Goal: Find specific page/section: Find specific page/section

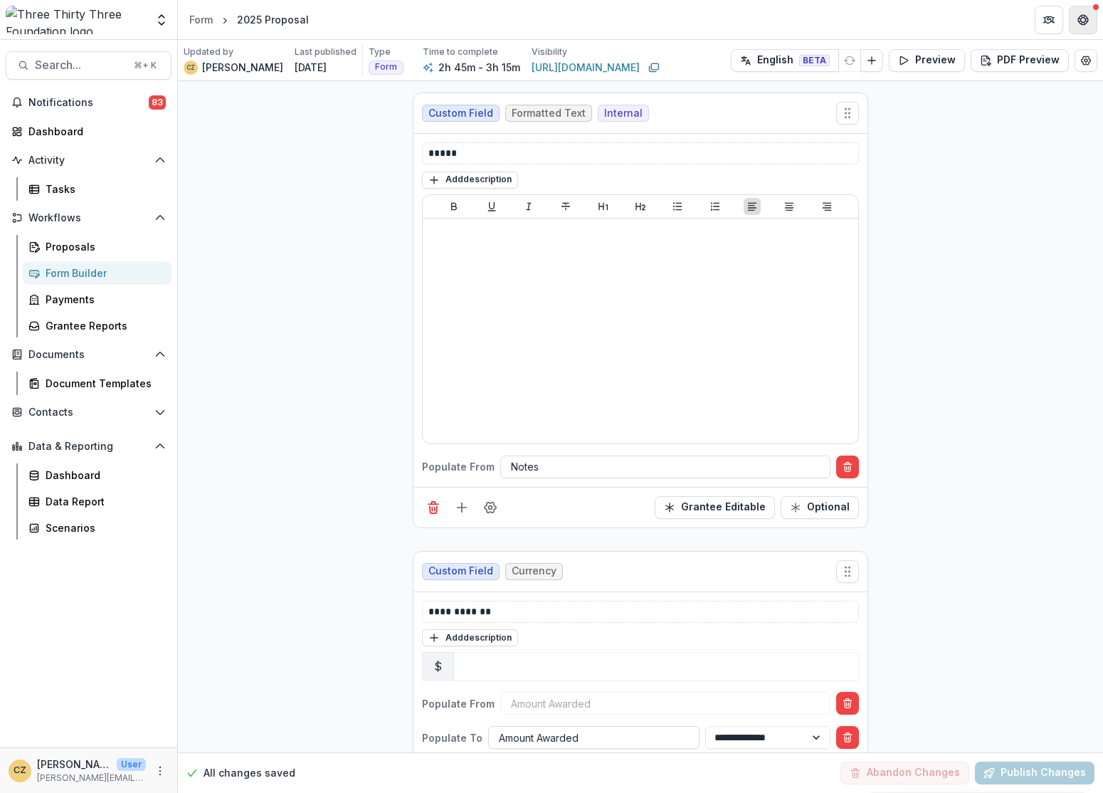
click at [1092, 14] on button "Get Help" at bounding box center [1083, 20] width 28 height 28
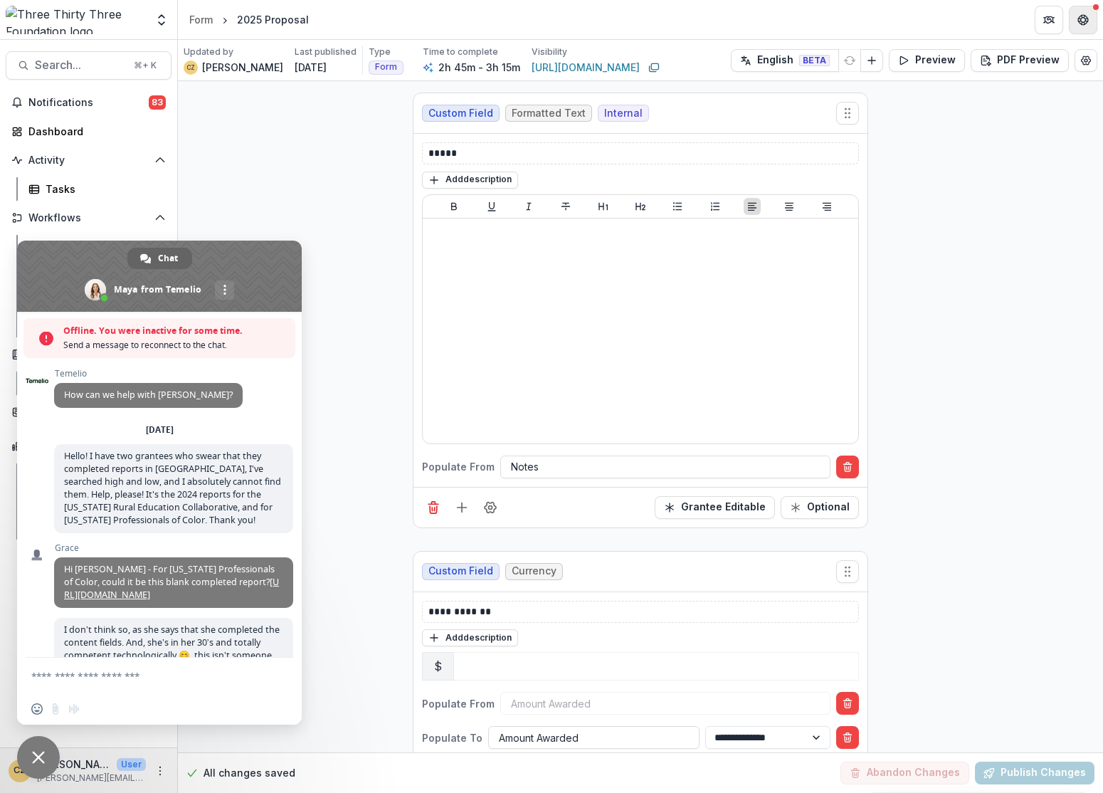
scroll to position [7213, 0]
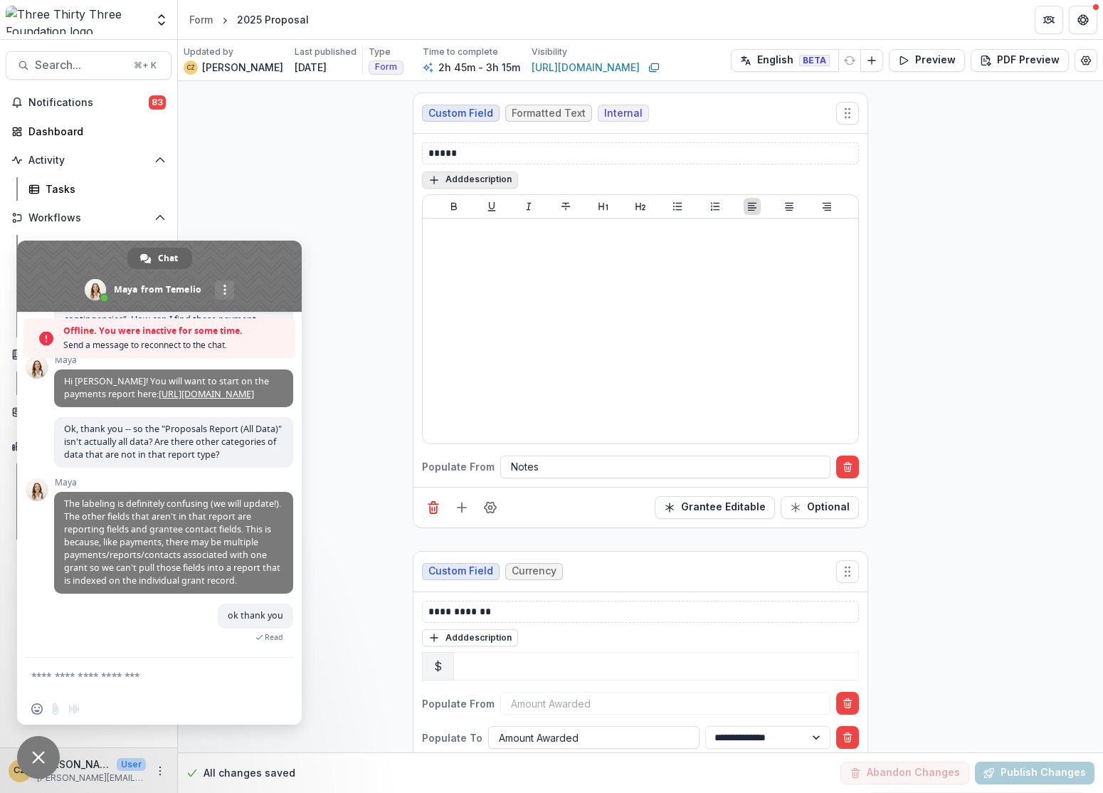
click at [439, 187] on button "Add description" at bounding box center [470, 180] width 96 height 17
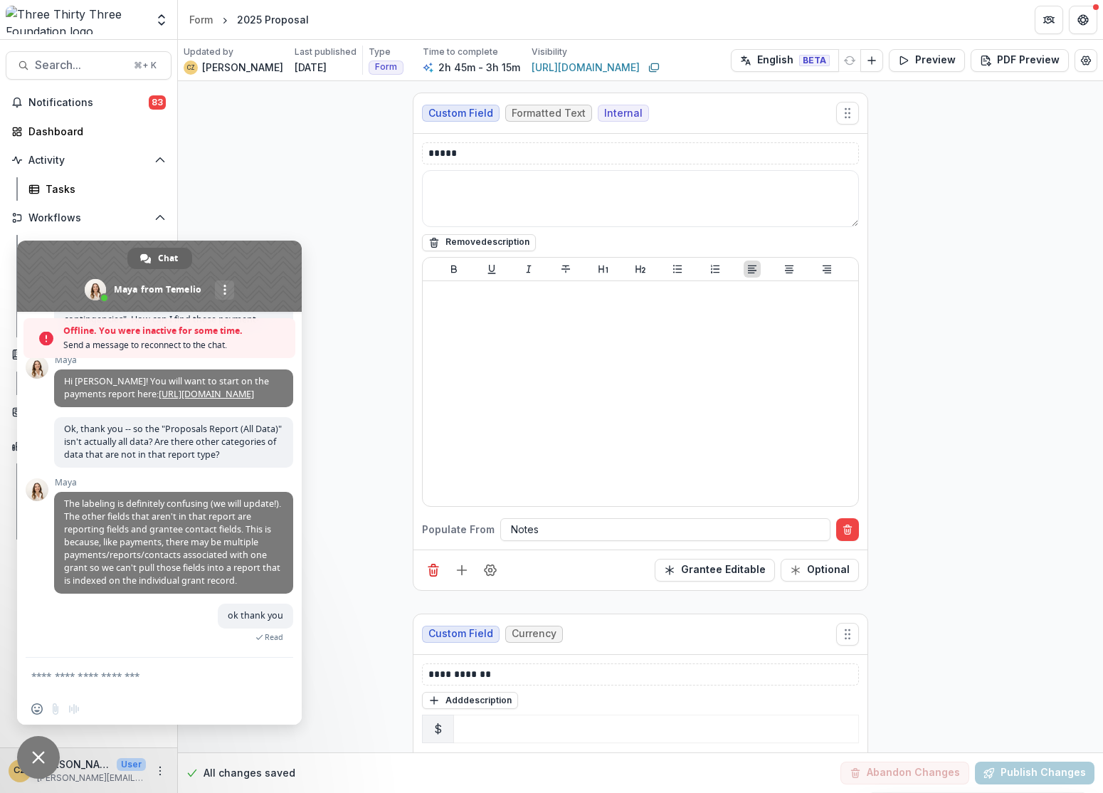
click at [37, 755] on span "Close chat" at bounding box center [38, 757] width 13 height 13
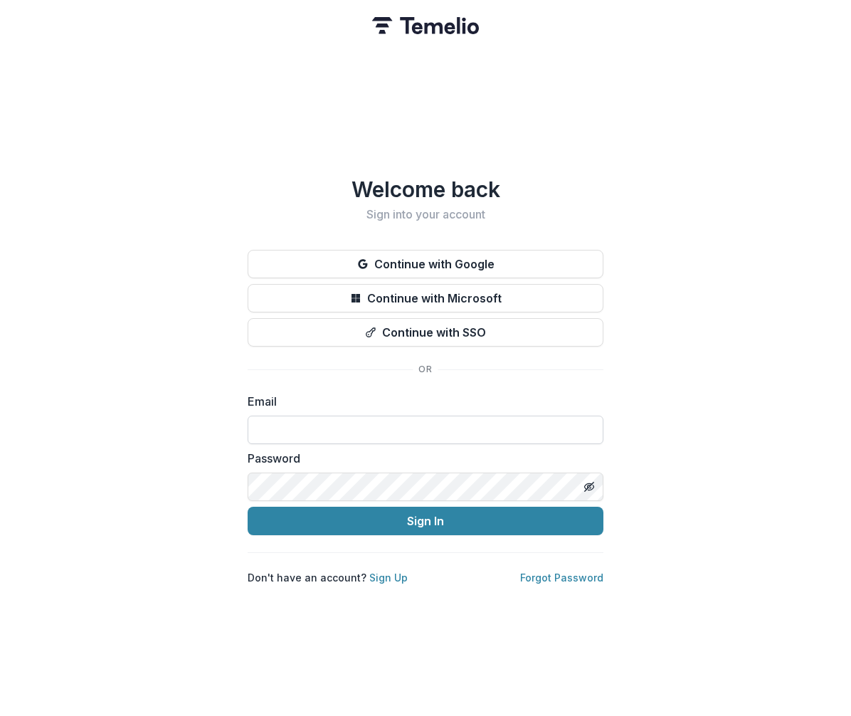
click at [330, 426] on input at bounding box center [426, 430] width 356 height 28
type input "**********"
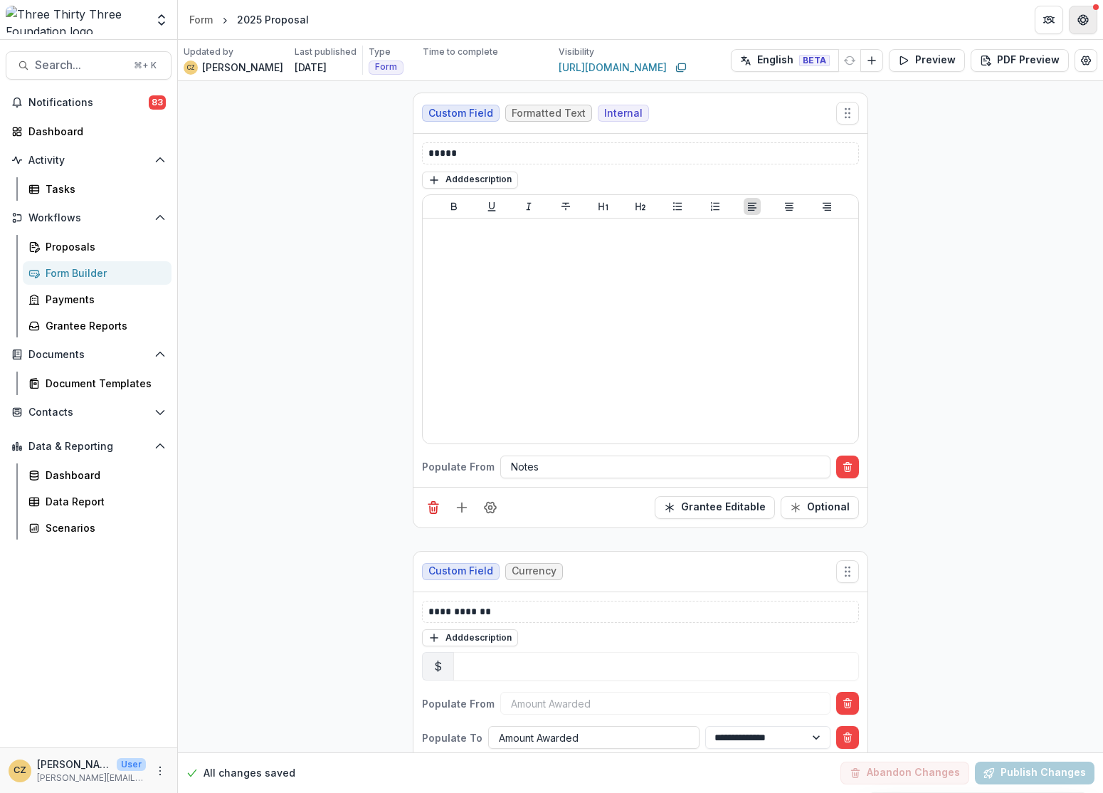
click at [1080, 21] on icon "Get Help" at bounding box center [1082, 19] width 11 height 11
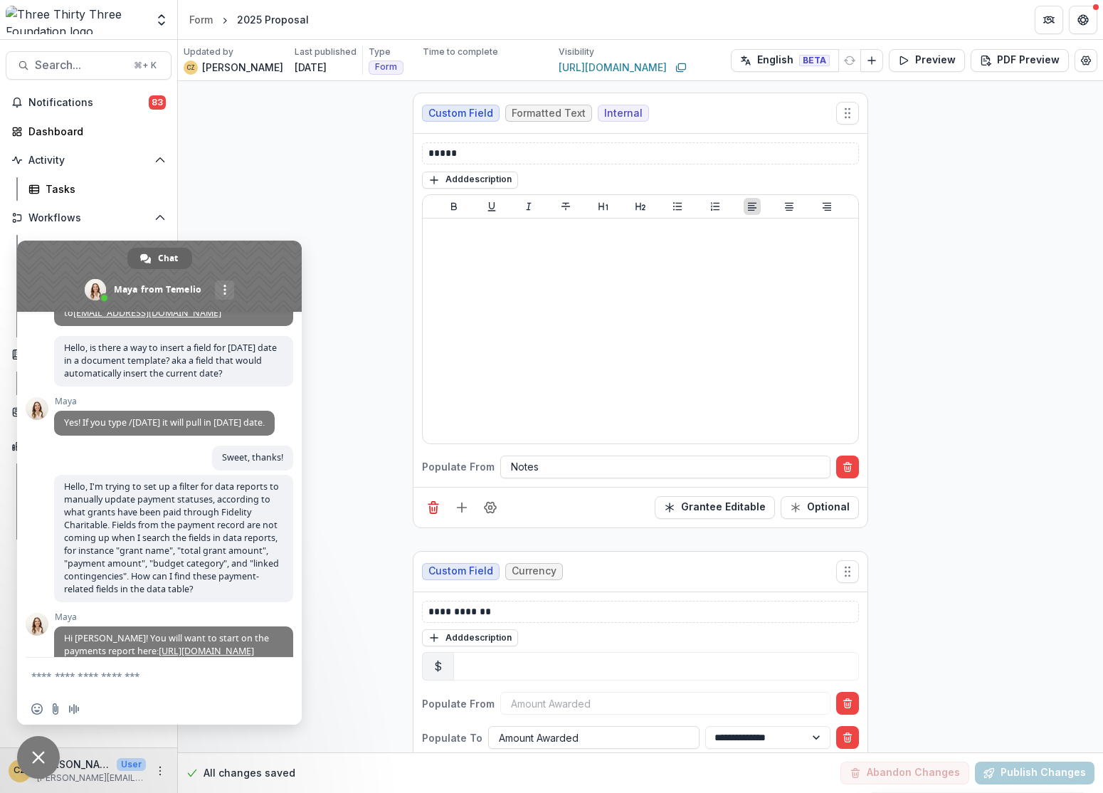
scroll to position [7167, 0]
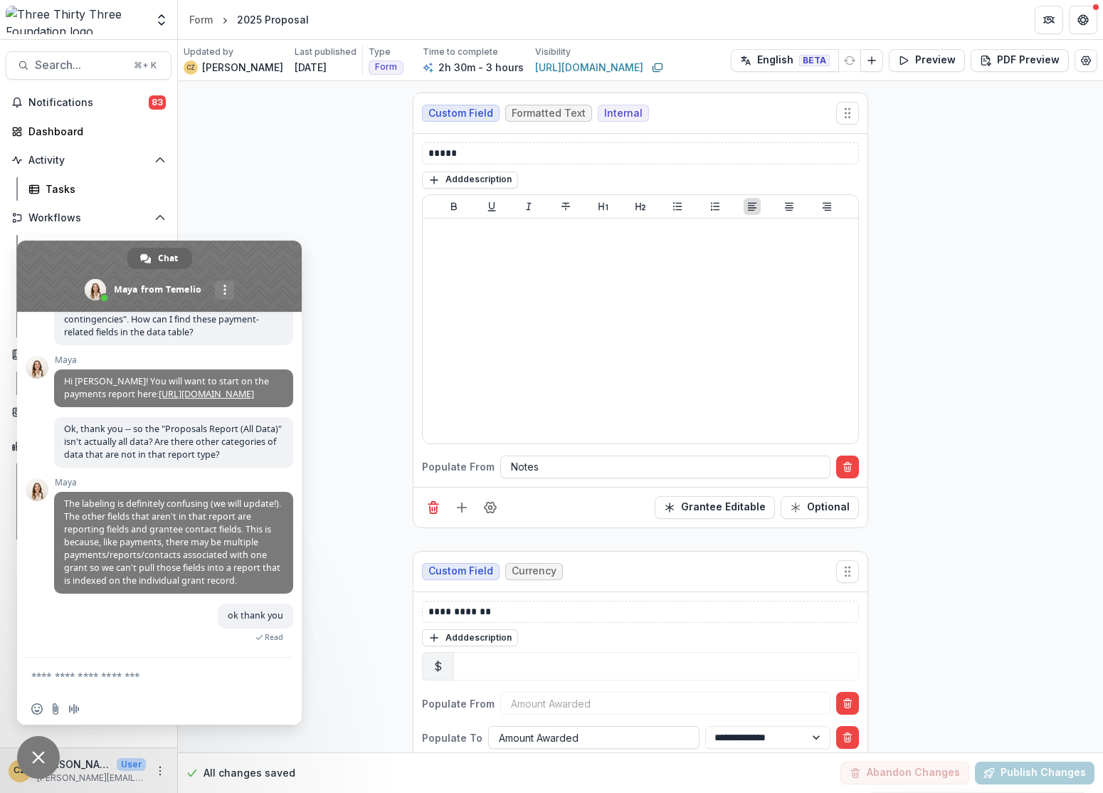
click at [38, 761] on span "Close chat" at bounding box center [38, 757] width 13 height 13
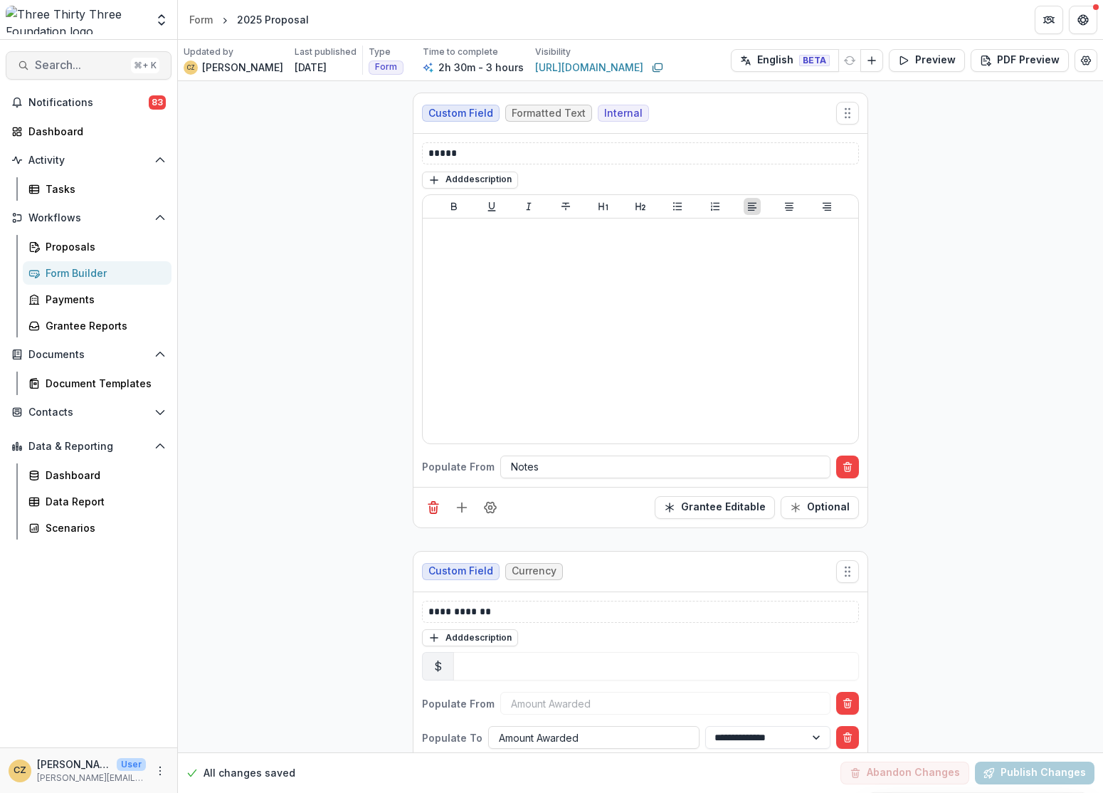
click at [96, 65] on span "Search..." at bounding box center [80, 65] width 90 height 14
type input "******"
